Goal: Task Accomplishment & Management: Complete application form

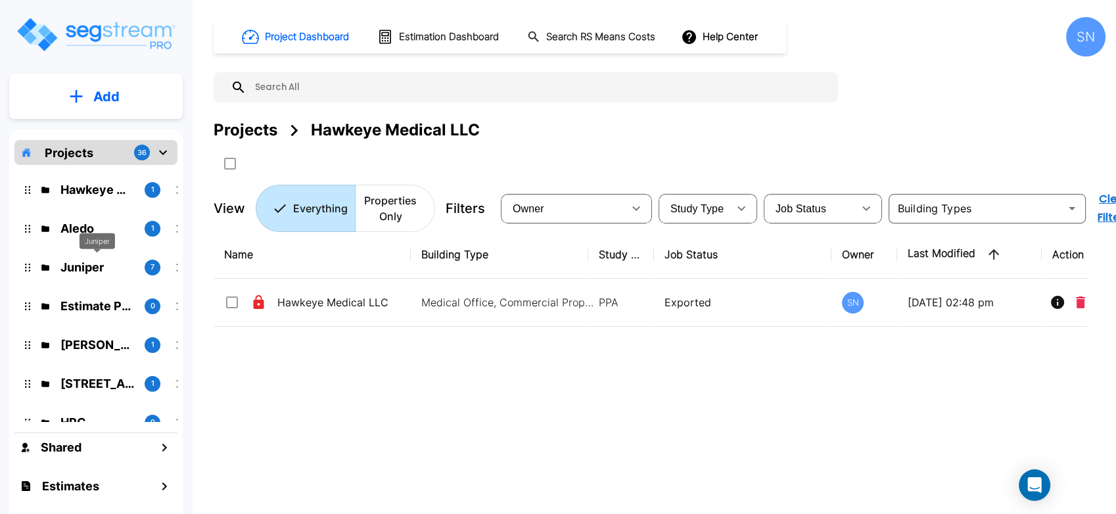
click at [87, 261] on p "Juniper" at bounding box center [97, 267] width 74 height 18
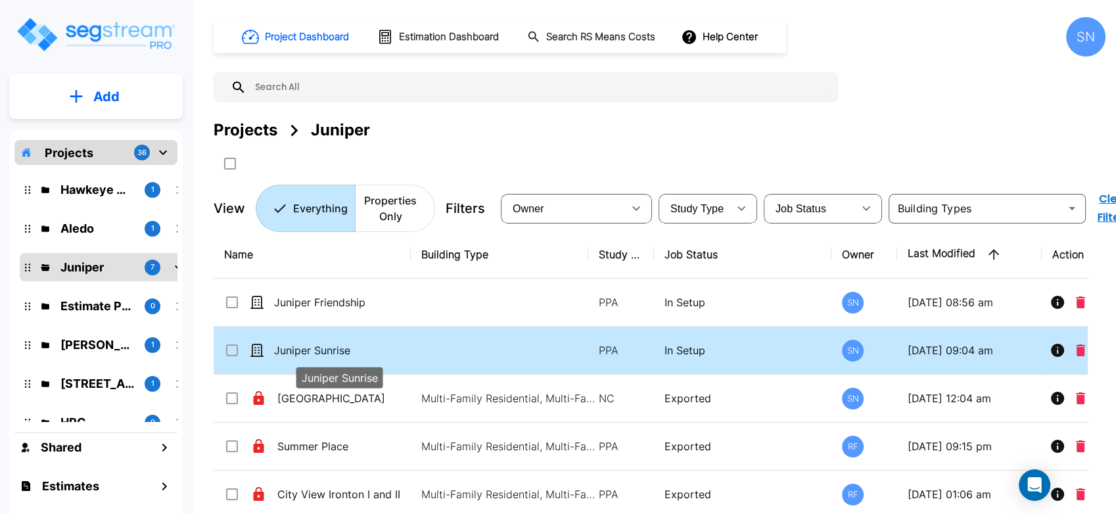
click at [346, 356] on p "Juniper Sunrise" at bounding box center [339, 351] width 131 height 16
checkbox input "true"
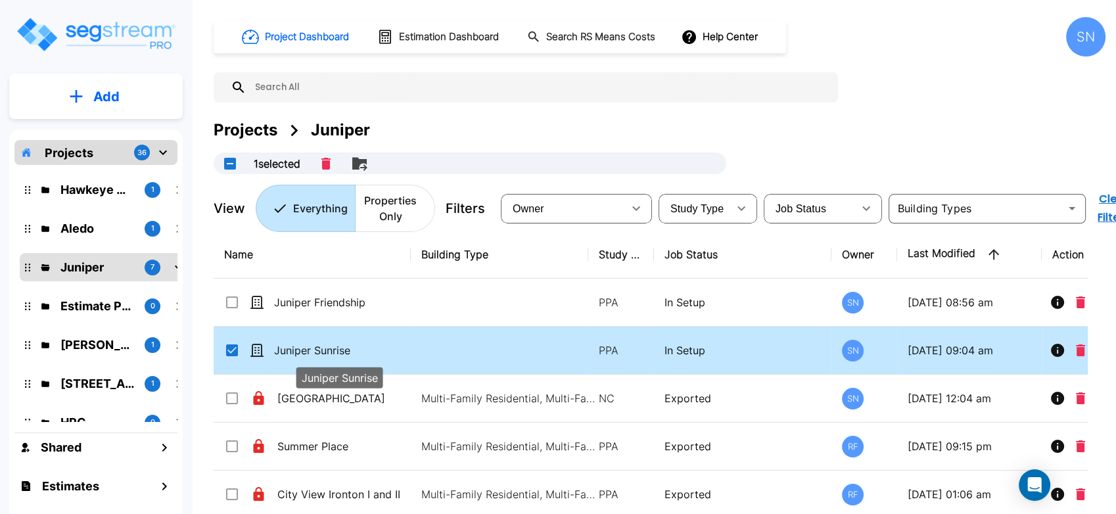
click at [346, 356] on p "Juniper Sunrise" at bounding box center [339, 351] width 131 height 16
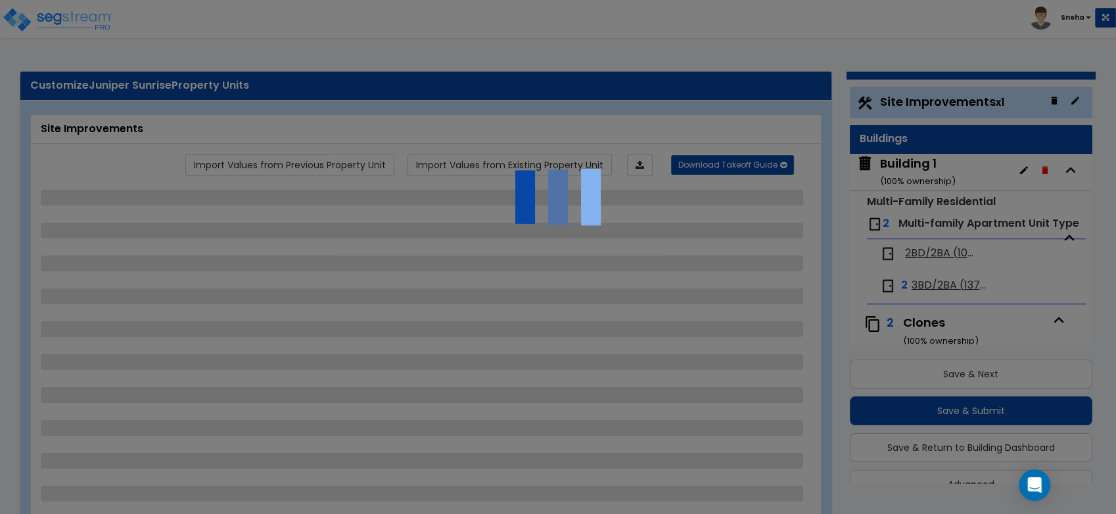
scroll to position [35, 0]
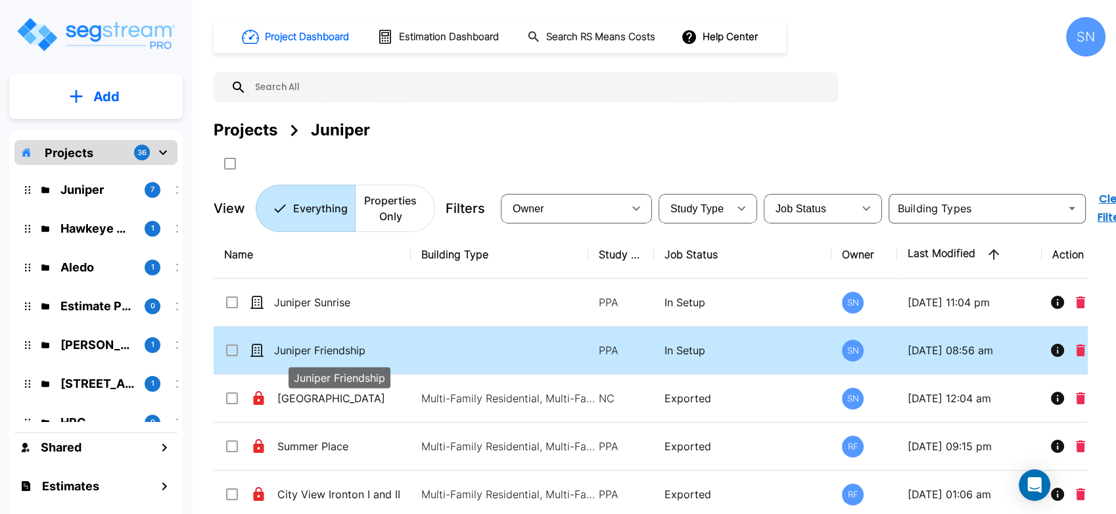
click at [347, 350] on p "Juniper Friendship" at bounding box center [339, 351] width 131 height 16
checkbox input "true"
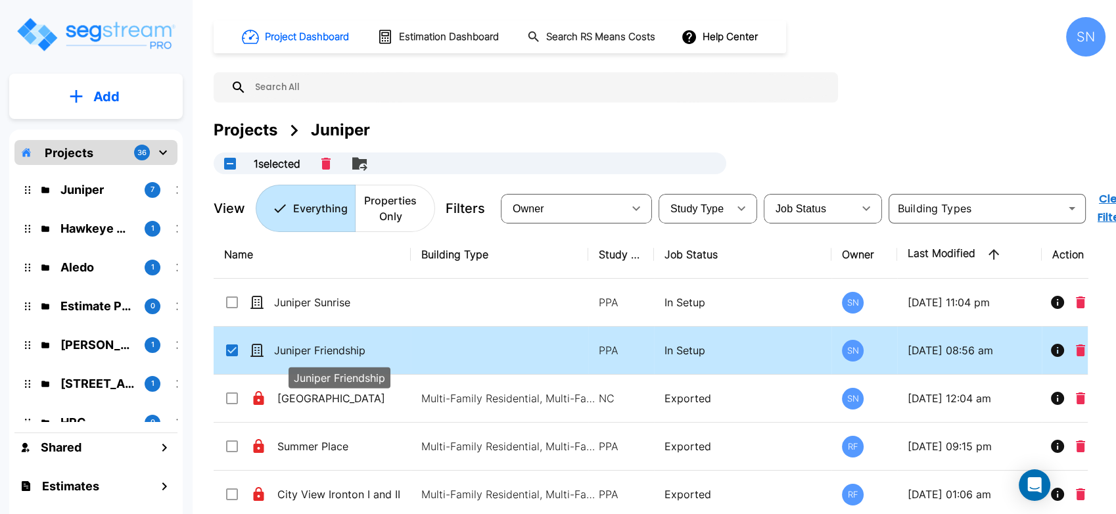
click at [347, 350] on p "Juniper Friendship" at bounding box center [339, 351] width 131 height 16
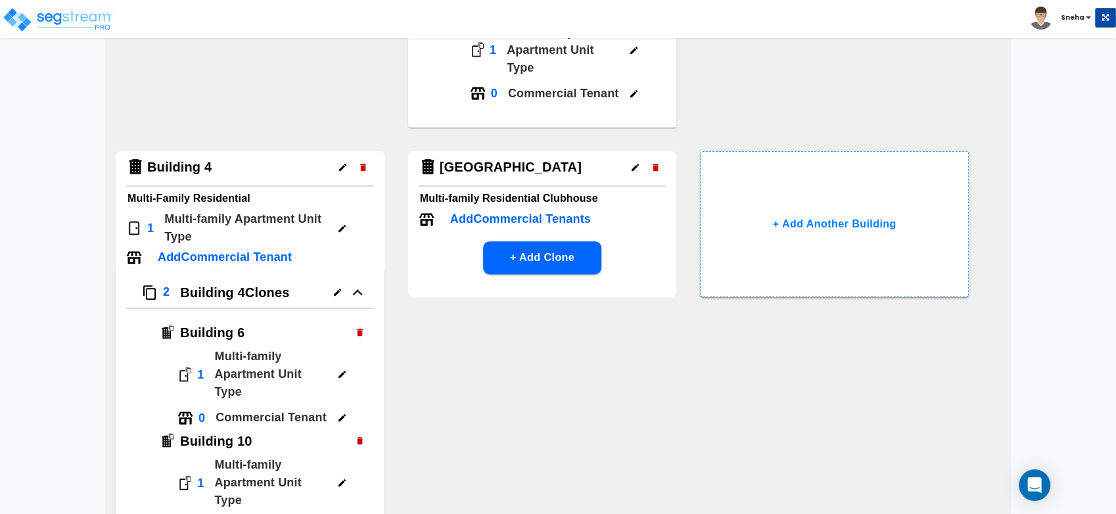
scroll to position [627, 0]
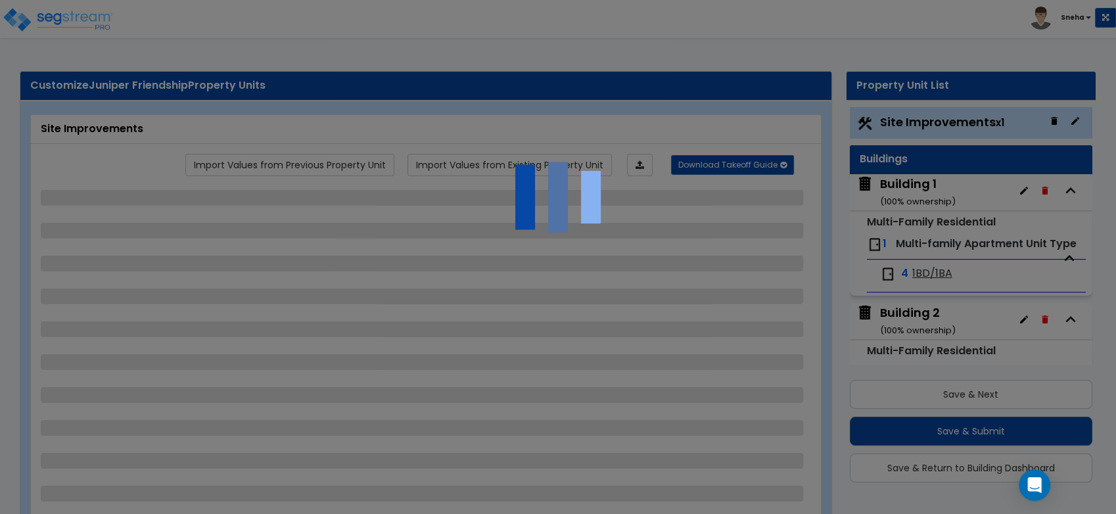
scroll to position [35, 0]
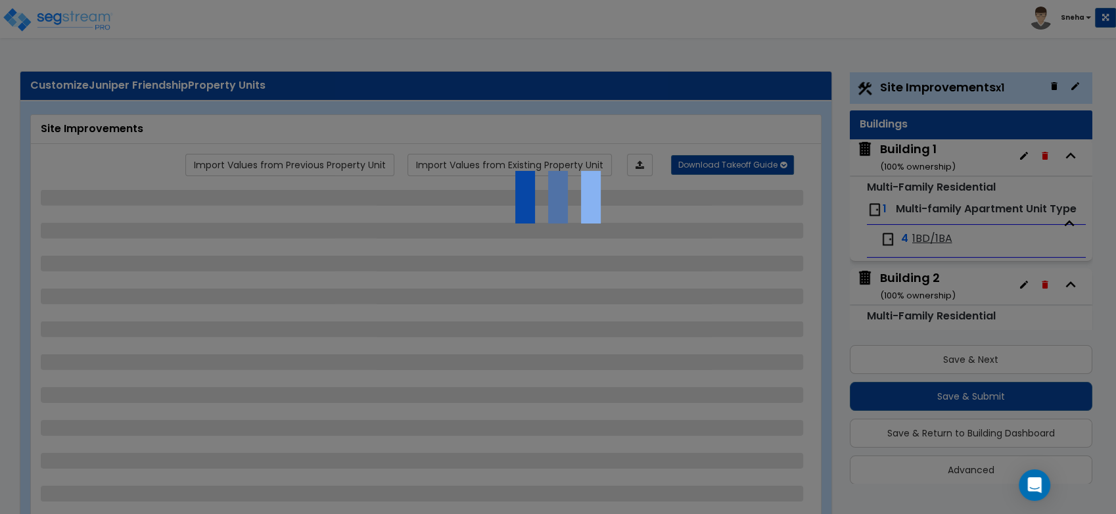
select select "2"
select select "4"
select select "1"
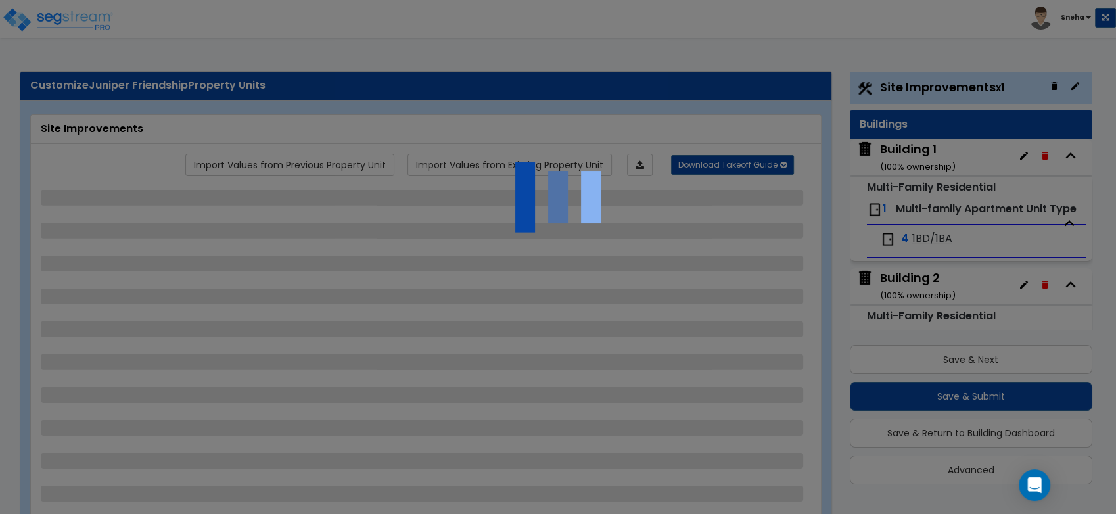
select select "1"
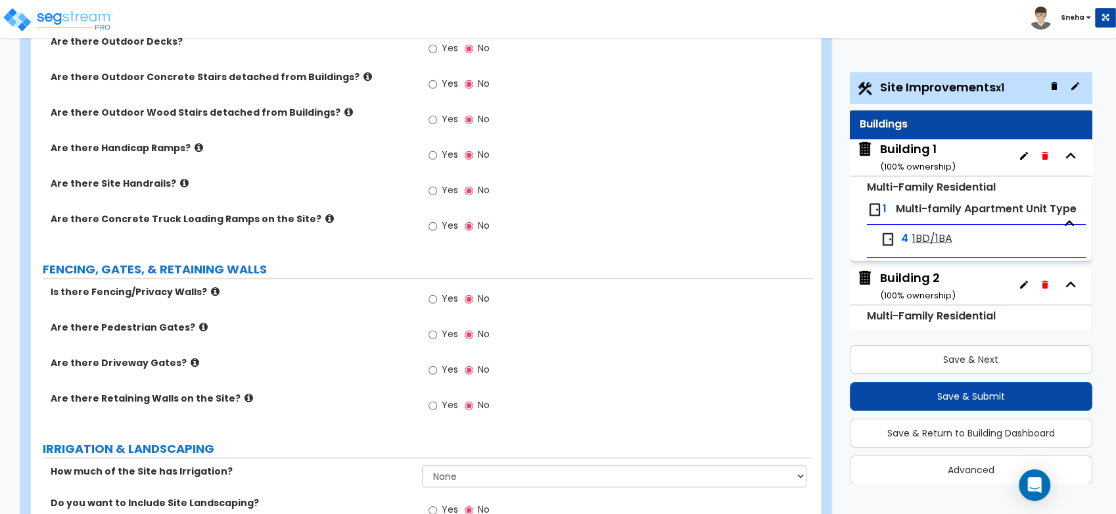
scroll to position [1461, 0]
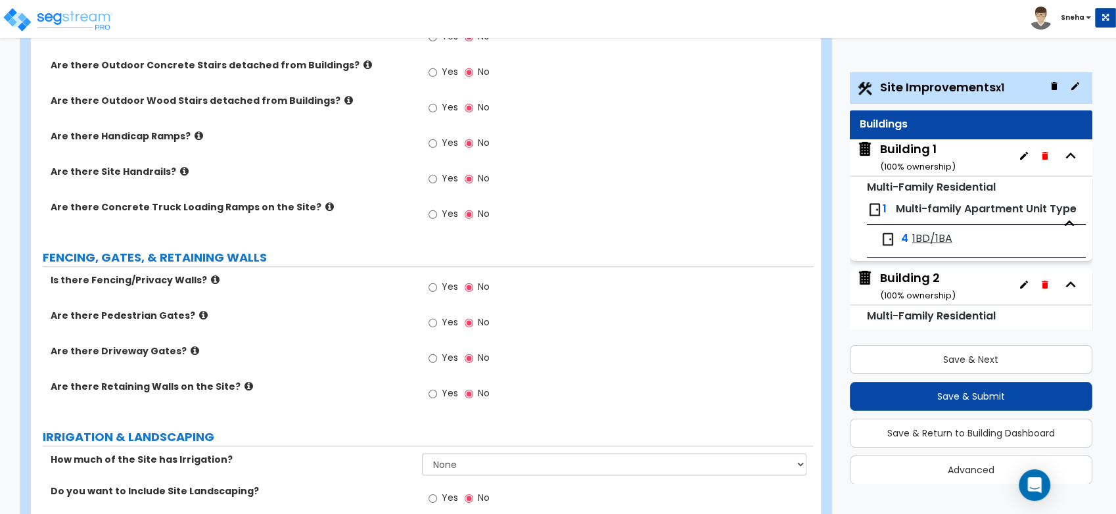
click at [447, 280] on span "Yes" at bounding box center [450, 286] width 16 height 13
click at [437, 280] on input "Yes" at bounding box center [433, 287] width 9 height 14
radio input "true"
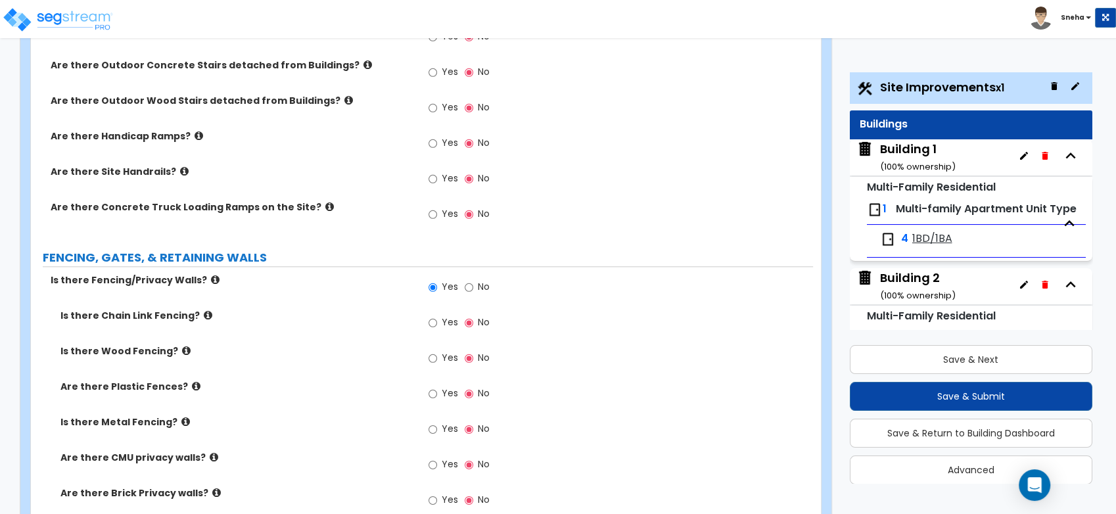
click at [444, 351] on span "Yes" at bounding box center [450, 357] width 16 height 13
click at [437, 351] on input "Yes" at bounding box center [433, 358] width 9 height 14
radio input "true"
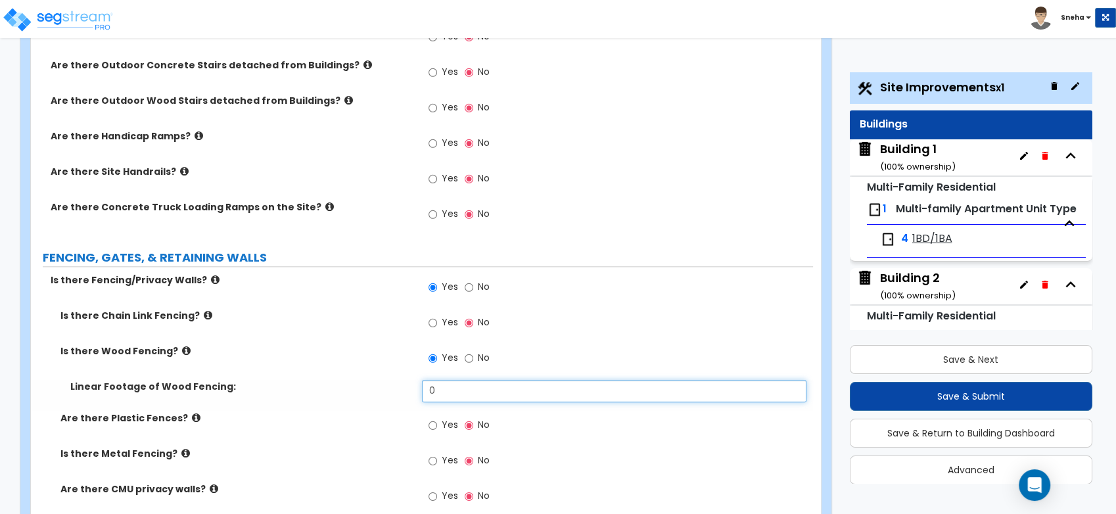
drag, startPoint x: 447, startPoint y: 377, endPoint x: 387, endPoint y: 391, distance: 61.3
click at [387, 390] on div "Linear Footage of Wood Fencing: 0" at bounding box center [422, 396] width 782 height 32
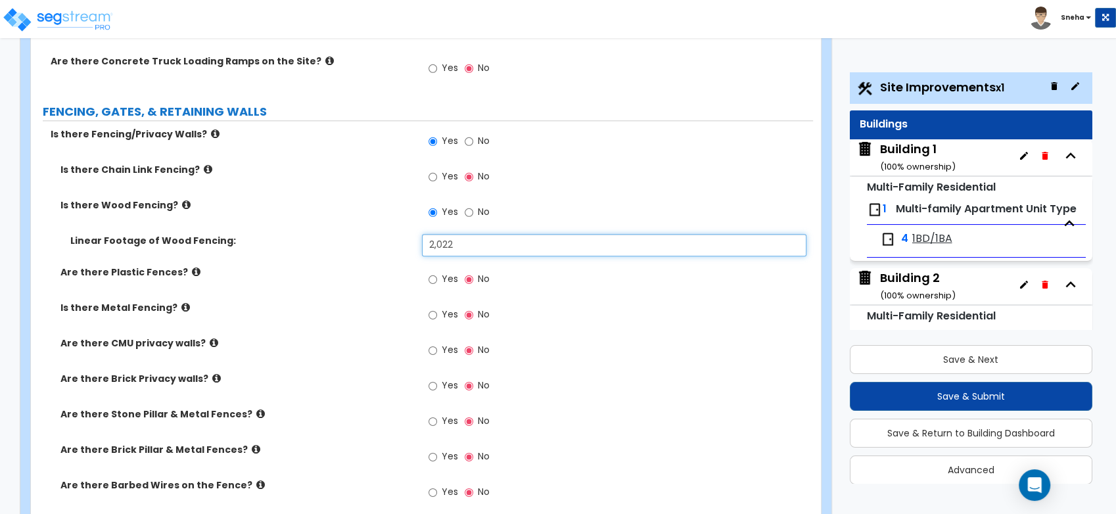
scroll to position [1680, 0]
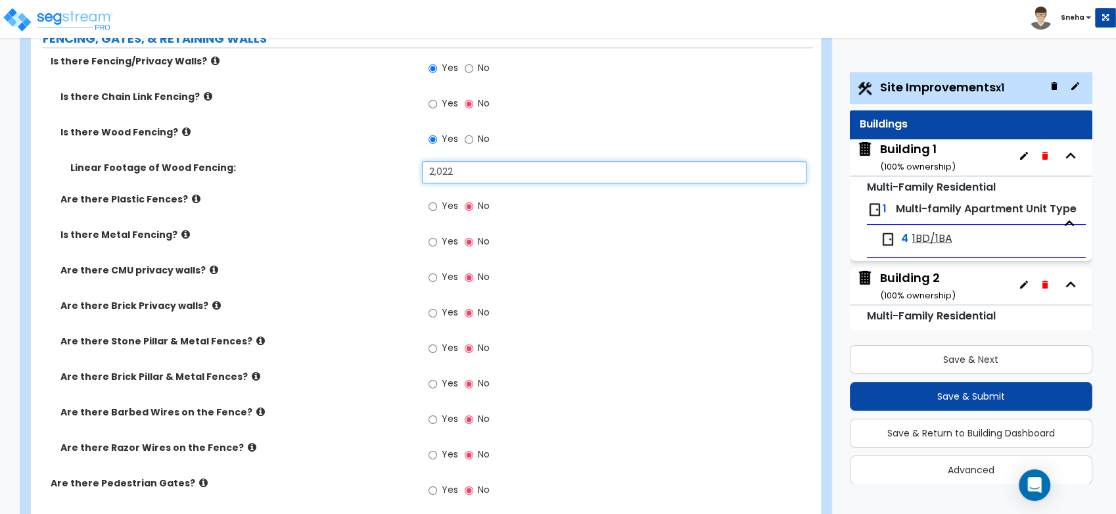
type input "2,022"
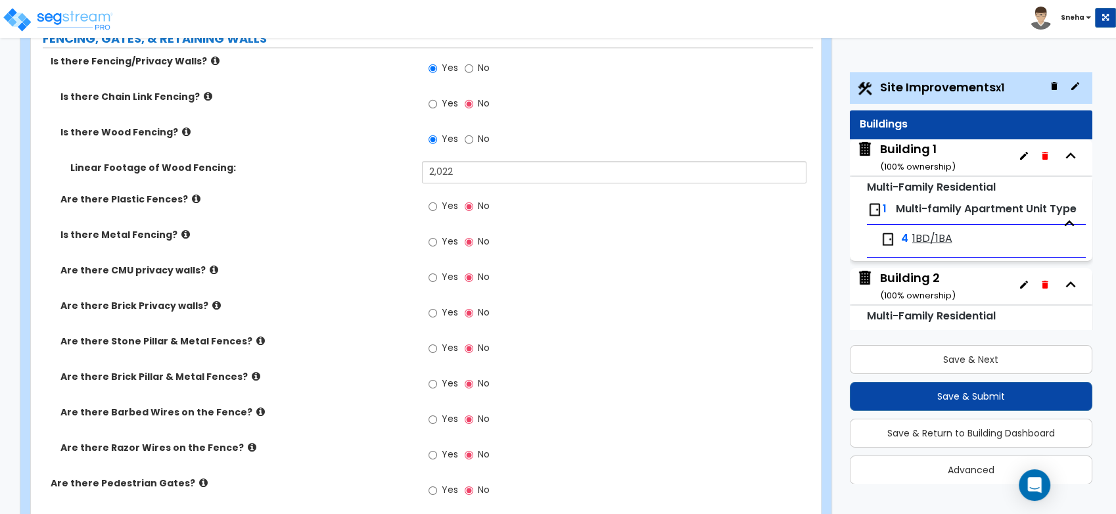
click at [451, 235] on span "Yes" at bounding box center [450, 241] width 16 height 13
click at [437, 235] on input "Yes" at bounding box center [433, 242] width 9 height 14
radio input "true"
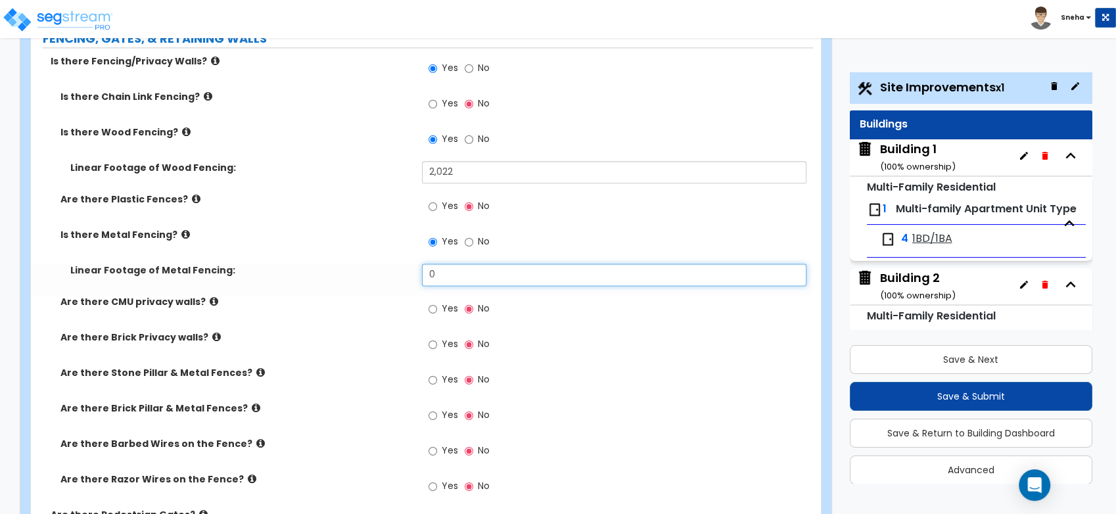
drag, startPoint x: 452, startPoint y: 263, endPoint x: 410, endPoint y: 266, distance: 42.2
click at [410, 266] on div "Linear Footage of Metal Fencing: 0" at bounding box center [422, 280] width 782 height 32
type input "180"
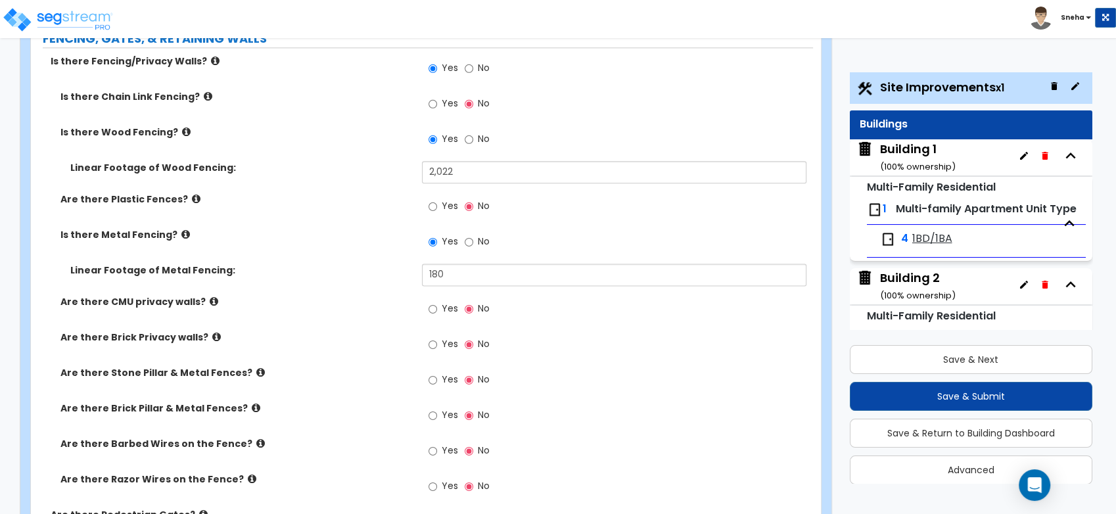
click at [410, 266] on div "Linear Footage of Metal Fencing: 180" at bounding box center [422, 280] width 782 height 32
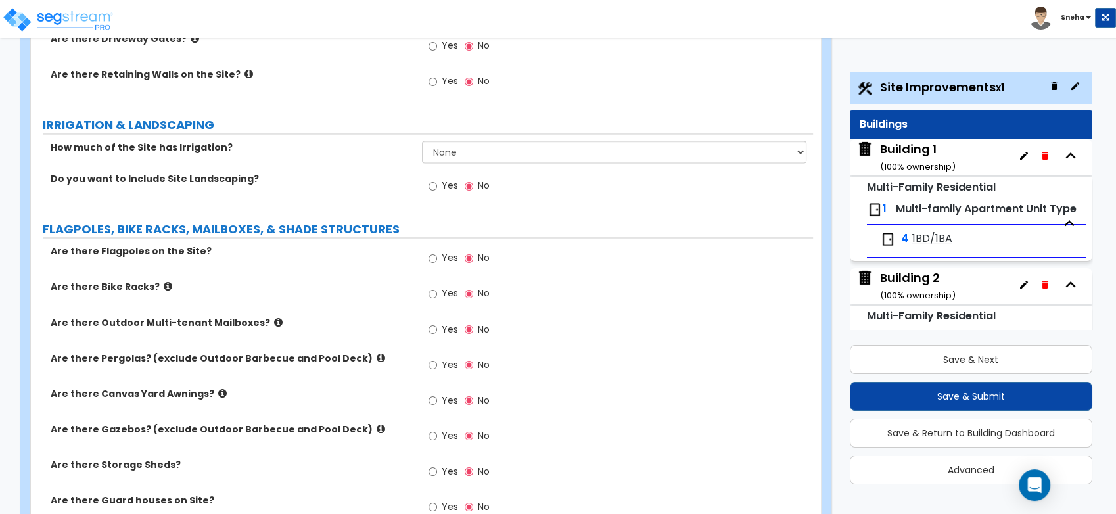
scroll to position [2483, 0]
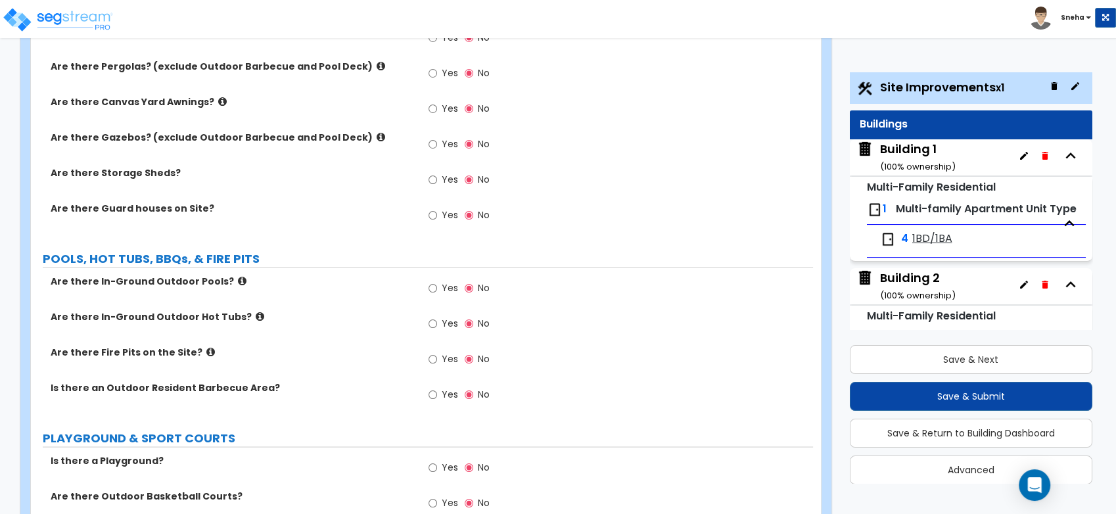
click at [442, 284] on label "Yes" at bounding box center [444, 289] width 30 height 22
click at [437, 284] on input "Yes" at bounding box center [433, 288] width 9 height 14
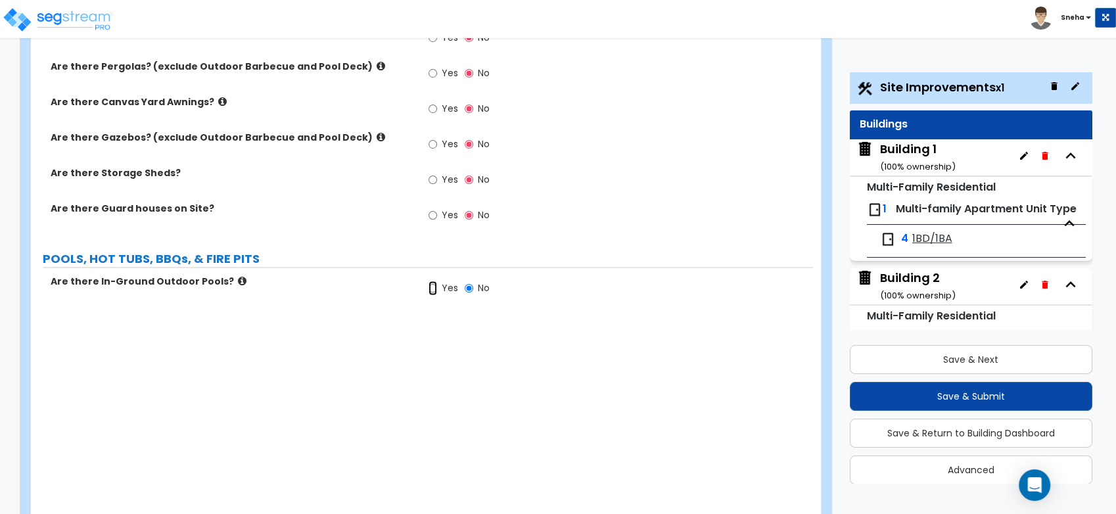
radio input "true"
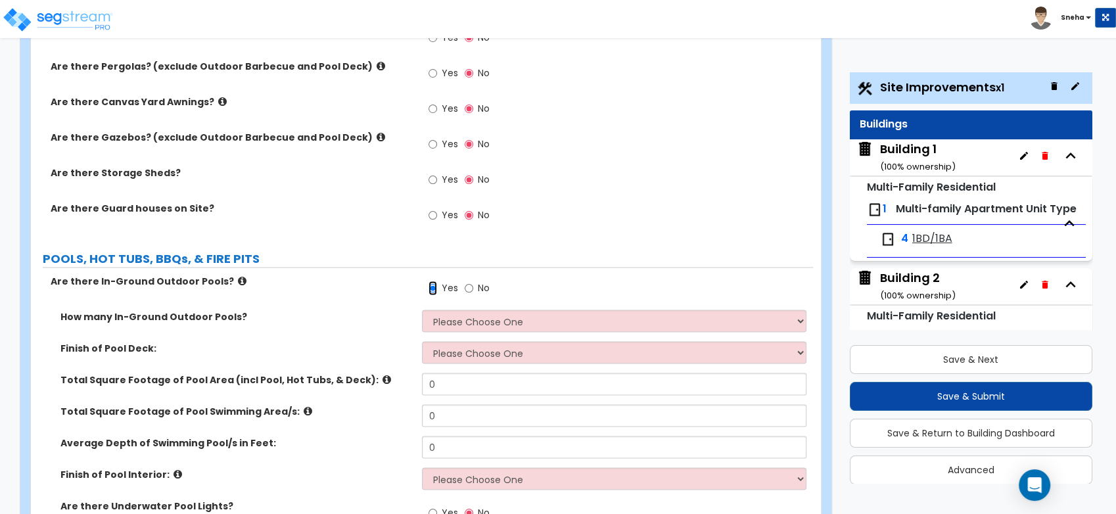
scroll to position [2703, 0]
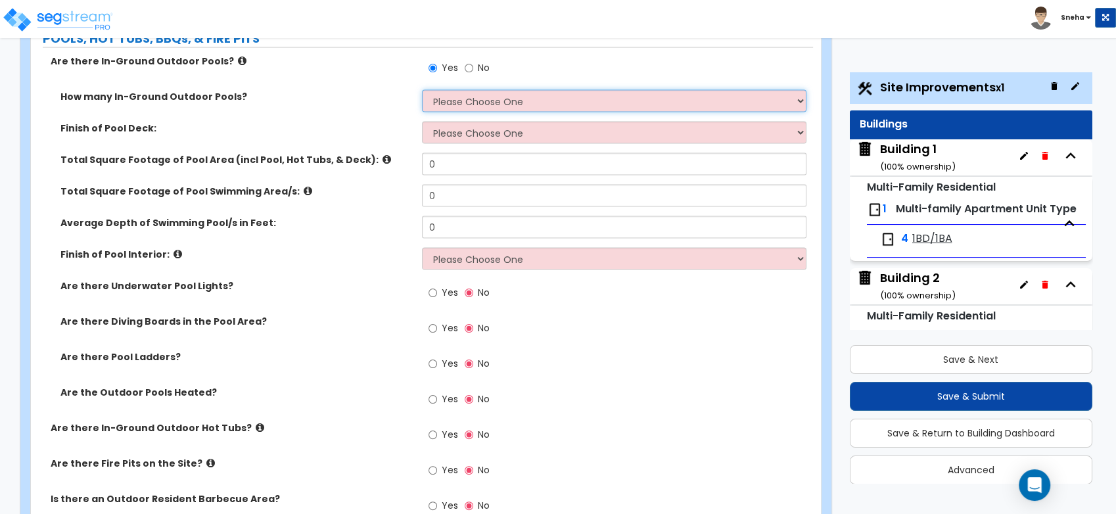
click at [444, 90] on select "Please Choose One 1 2 3 4" at bounding box center [614, 101] width 385 height 22
select select "1"
click at [422, 90] on select "Please Choose One 1 2 3 4" at bounding box center [614, 101] width 385 height 22
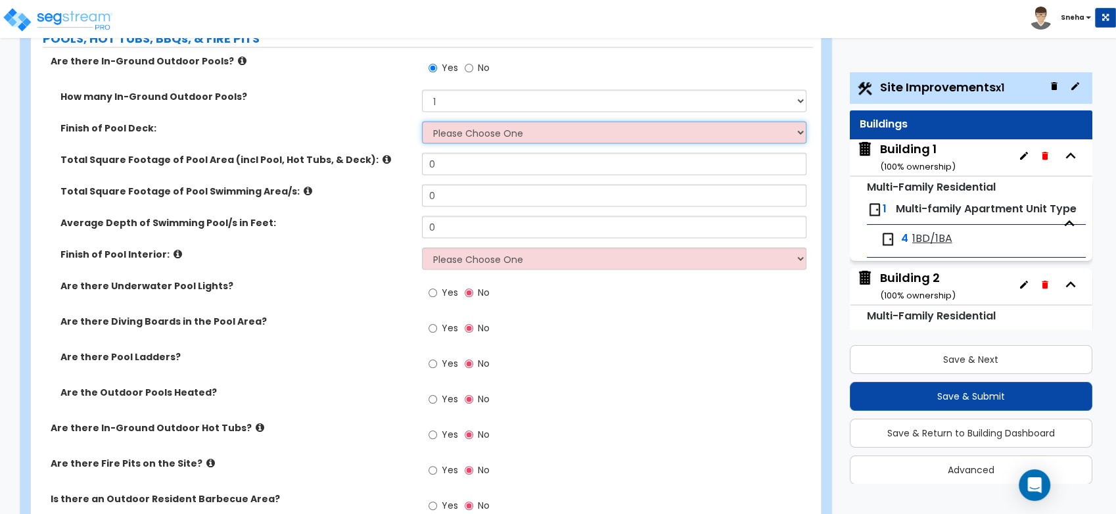
click at [453, 126] on select "Please Choose One Bare Concrete Stamped Concrete Brick Pavers Stone Pavers Wood…" at bounding box center [614, 133] width 385 height 22
select select "1"
click at [422, 122] on select "Please Choose One Bare Concrete Stamped Concrete Brick Pavers Stone Pavers Wood…" at bounding box center [614, 133] width 385 height 22
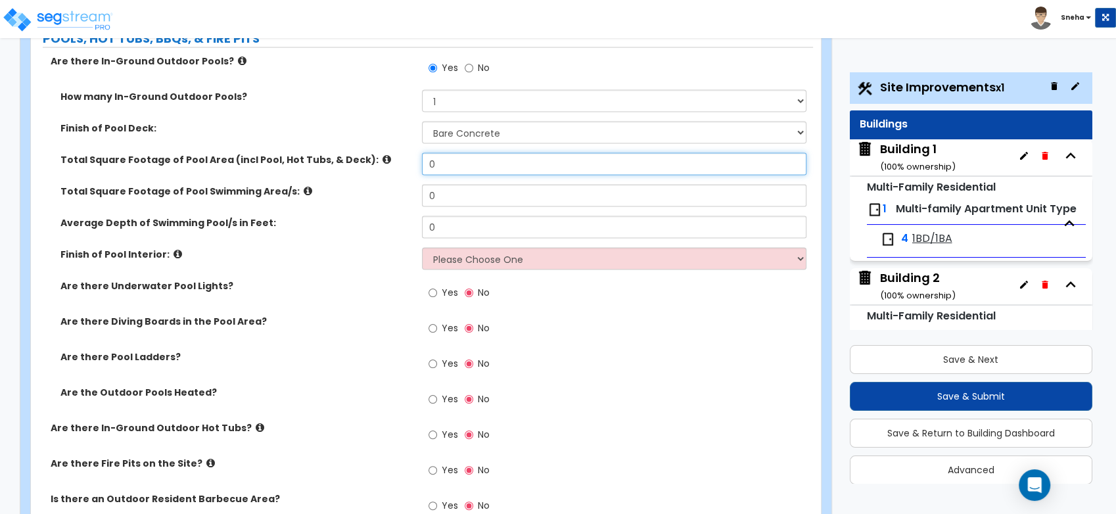
drag, startPoint x: 462, startPoint y: 153, endPoint x: 406, endPoint y: 153, distance: 55.2
click at [406, 153] on div "Total Square Footage of Pool Area (incl Pool, Hot Tubs, & Deck): 0" at bounding box center [422, 169] width 782 height 32
type input "2,794"
drag, startPoint x: 444, startPoint y: 180, endPoint x: 405, endPoint y: 189, distance: 39.9
click at [405, 189] on div "Total Square Footage of Pool Swimming Area/s: 0" at bounding box center [422, 201] width 782 height 32
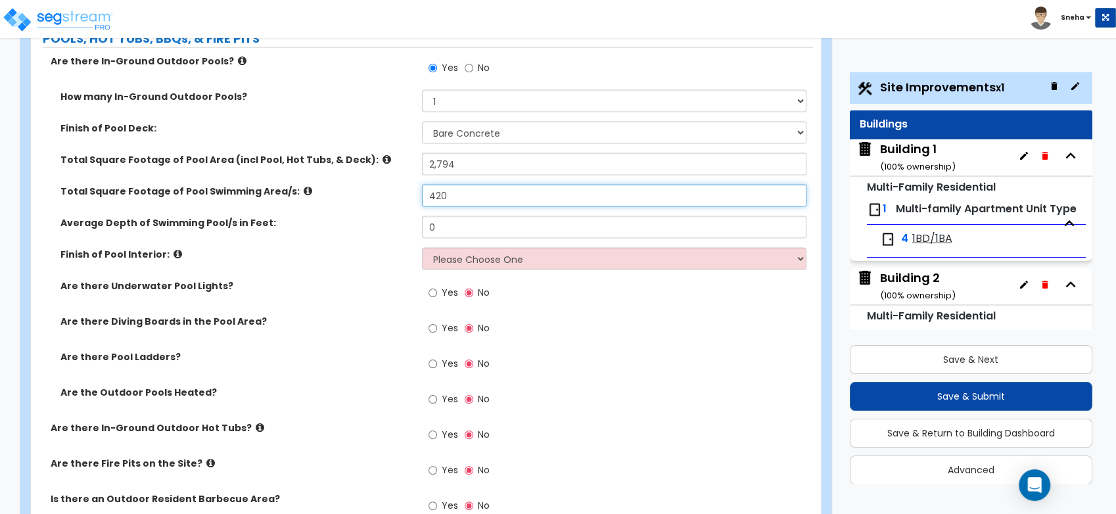
type input "420"
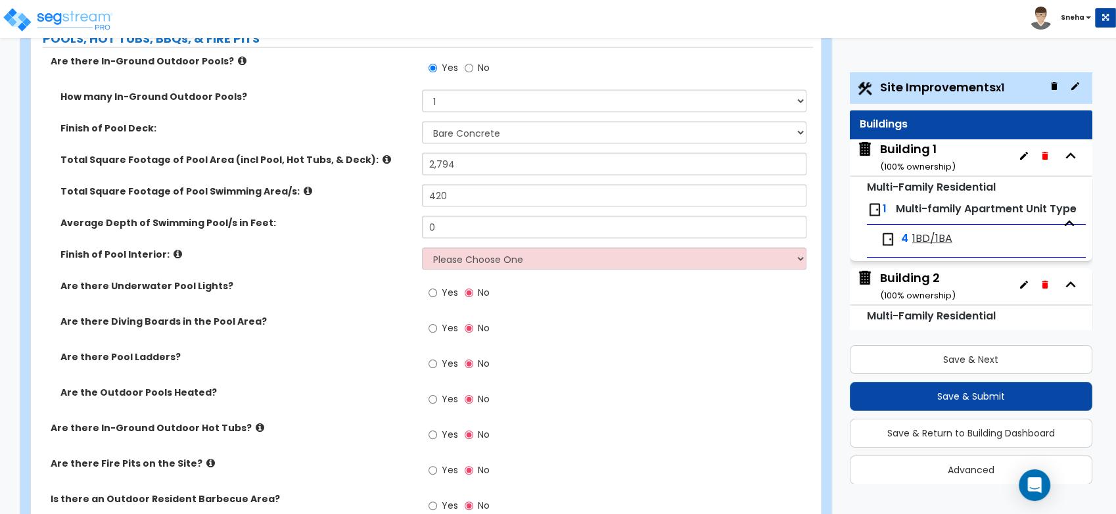
click at [385, 230] on div "Average Depth of Swimming Pool/s in Feet: 0" at bounding box center [422, 232] width 782 height 32
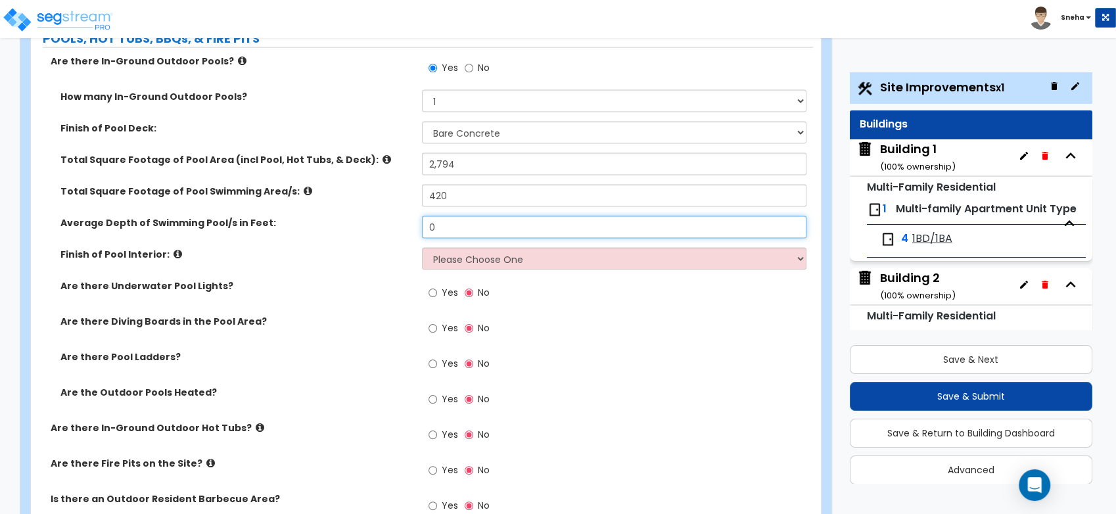
drag, startPoint x: 382, startPoint y: 212, endPoint x: 340, endPoint y: 217, distance: 42.3
click at [340, 217] on div "Average Depth of Swimming Pool/s in Feet: 0" at bounding box center [422, 232] width 782 height 32
type input "6"
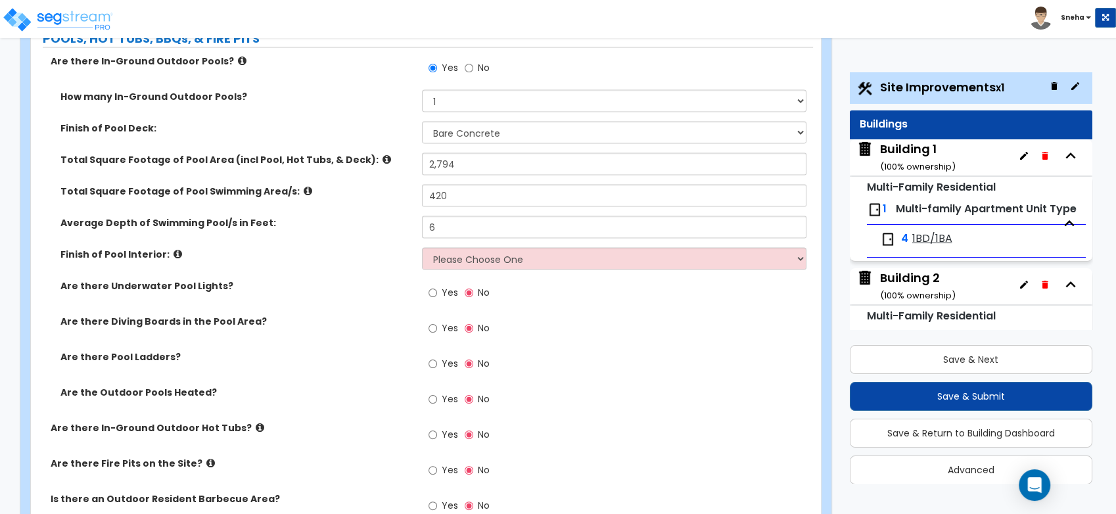
click at [353, 267] on div "Finish of Pool Interior: Please Choose One Tile Plaster Vinyl" at bounding box center [422, 264] width 782 height 32
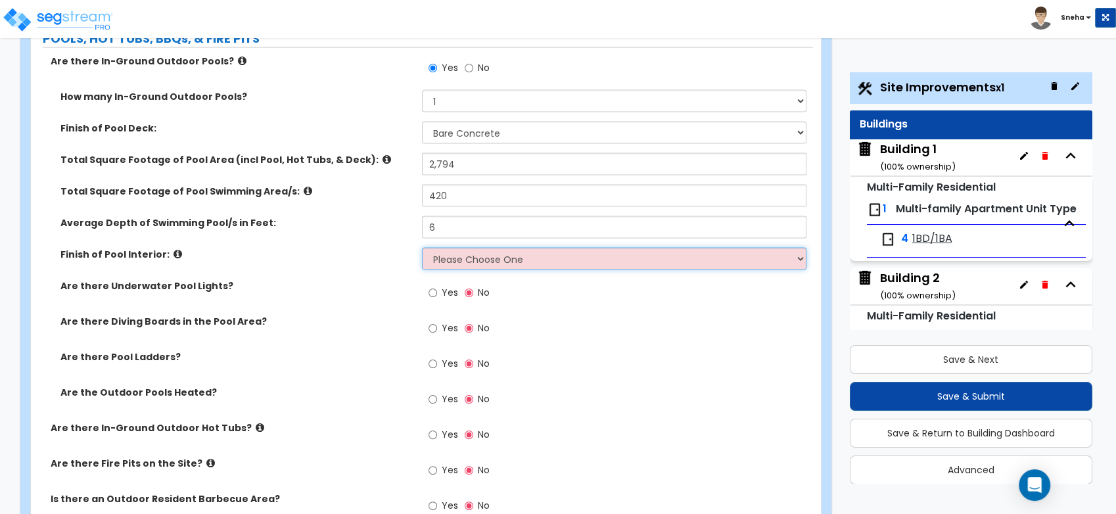
click at [468, 251] on select "Please Choose One Tile Plaster Vinyl" at bounding box center [614, 259] width 385 height 22
select select "1"
click at [422, 248] on select "Please Choose One Tile Plaster Vinyl" at bounding box center [614, 259] width 385 height 22
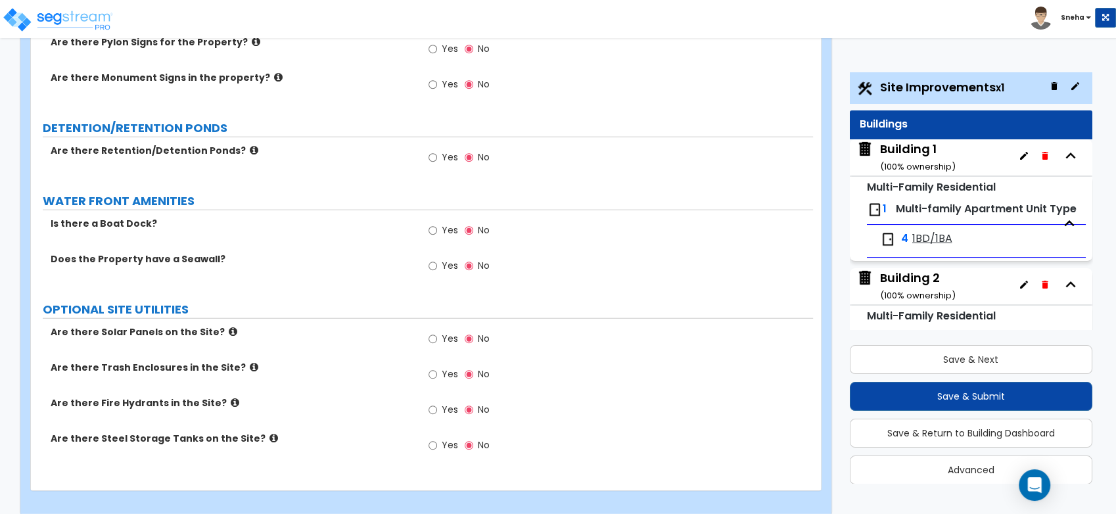
scroll to position [3378, 0]
